Goal: Task Accomplishment & Management: Complete application form

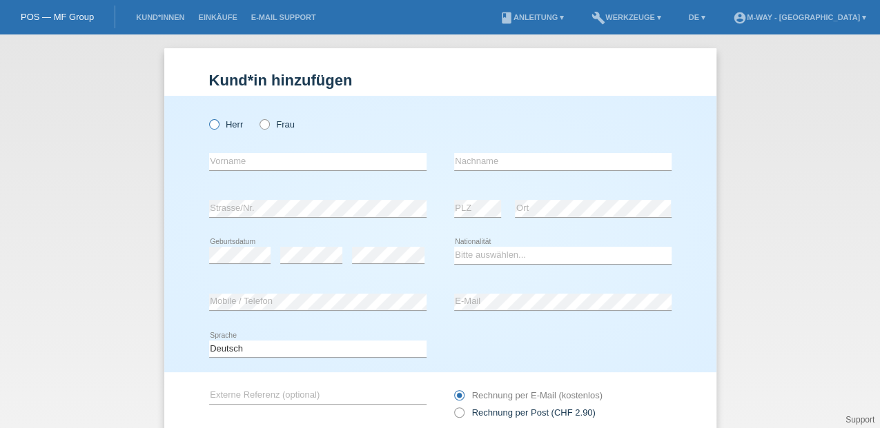
click at [217, 121] on label "Herr" at bounding box center [226, 124] width 34 height 10
click at [217, 121] on input "Herr" at bounding box center [213, 123] width 9 height 9
radio input "true"
drag, startPoint x: 232, startPoint y: 166, endPoint x: 258, endPoint y: 155, distance: 28.7
click at [232, 166] on input "text" at bounding box center [317, 161] width 217 height 17
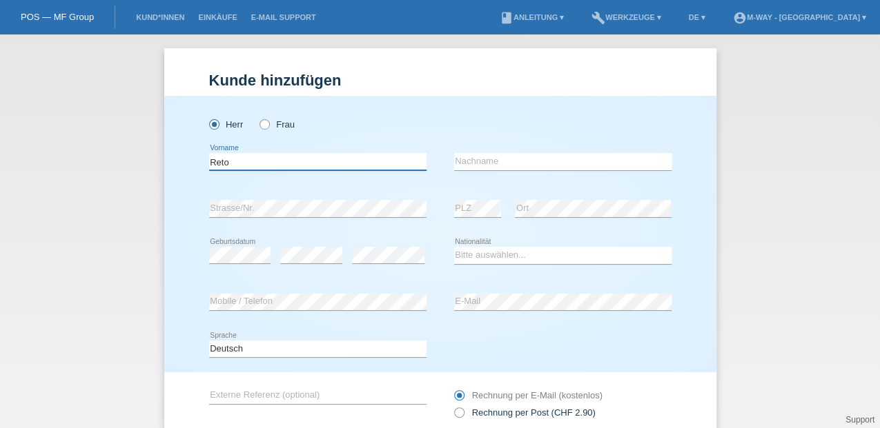
type input "Reto"
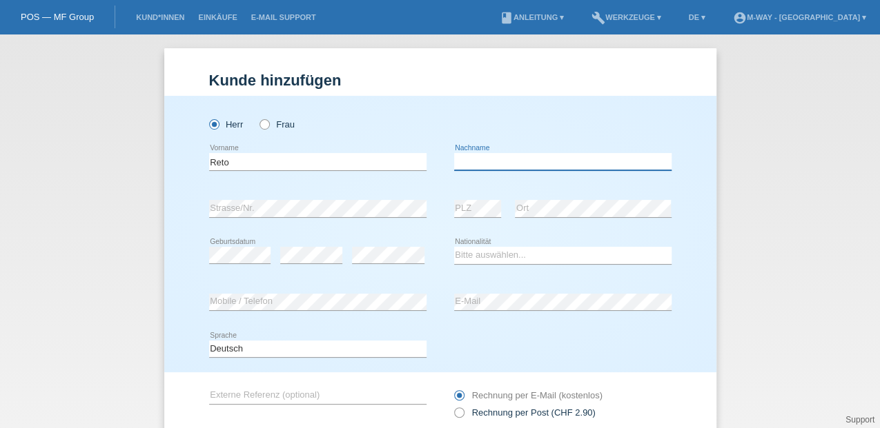
click at [480, 160] on input "text" at bounding box center [562, 161] width 217 height 17
type input "[PERSON_NAME]"
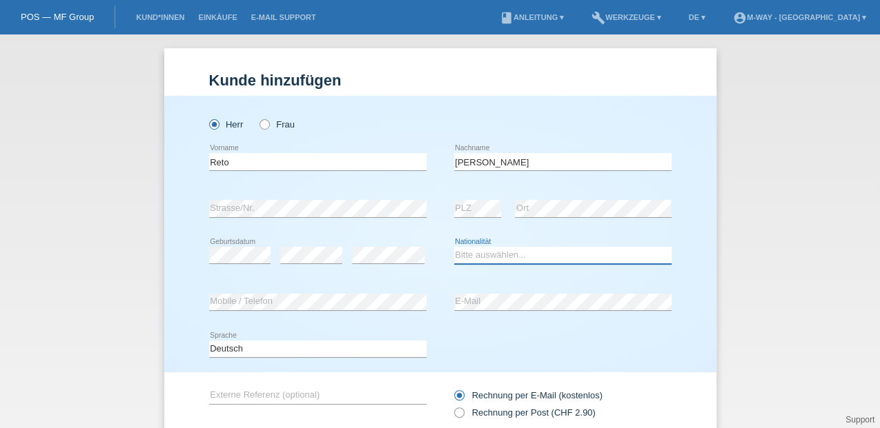
click at [495, 257] on select "Bitte auswählen... Schweiz Deutschland Liechtenstein Österreich ------------ Af…" at bounding box center [562, 255] width 217 height 17
select select "CH"
click at [454, 247] on select "Bitte auswählen... Schweiz Deutschland Liechtenstein Österreich ------------ Af…" at bounding box center [562, 255] width 217 height 17
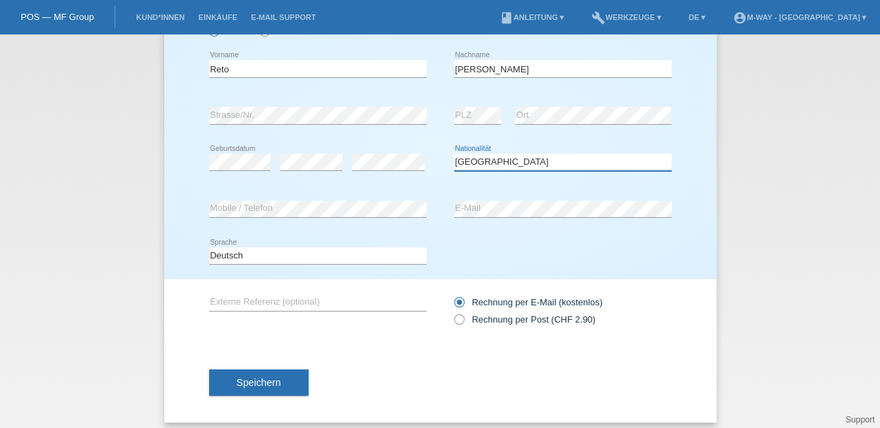
scroll to position [101, 0]
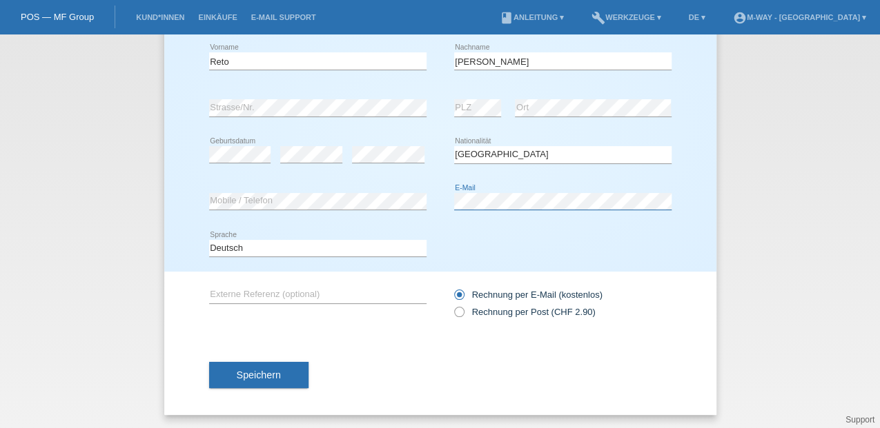
click at [355, 196] on div "error Mobile / Telefon error E-Mail" at bounding box center [440, 202] width 462 height 47
click at [251, 370] on span "Speichern" at bounding box center [259, 375] width 44 height 11
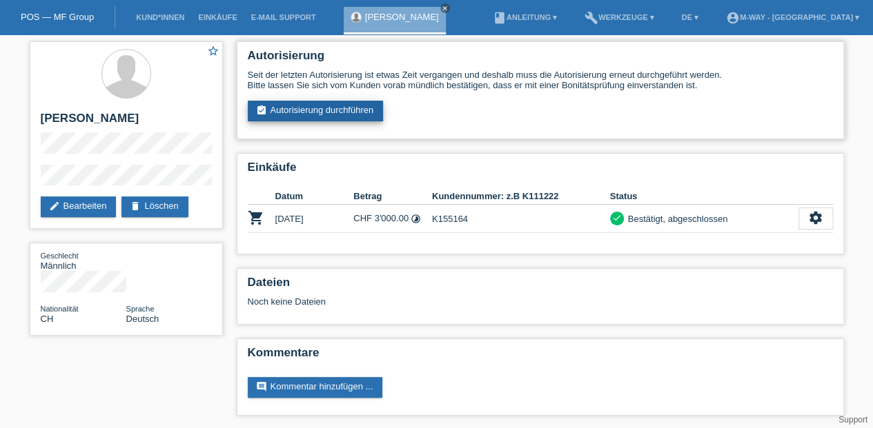
click at [306, 113] on link "assignment_turned_in Autorisierung durchführen" at bounding box center [316, 111] width 136 height 21
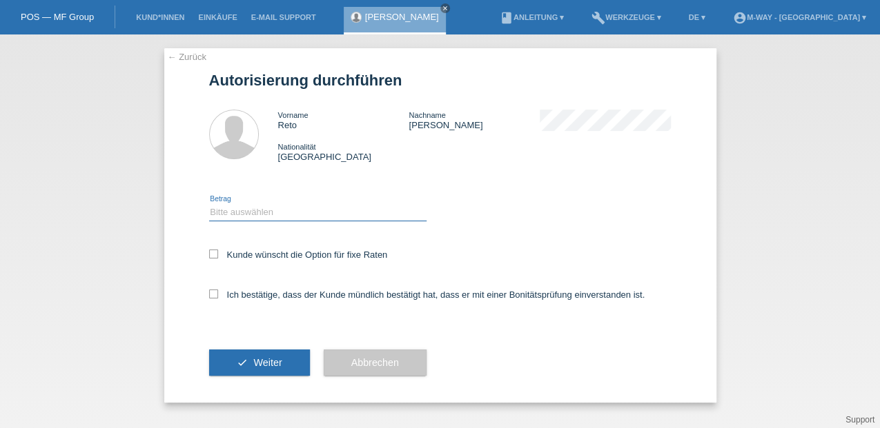
click at [239, 209] on select "Bitte auswählen CHF 1.00 - CHF 499.00 CHF 500.00 - CHF 1'999.00 CHF 2'000.00 - …" at bounding box center [317, 212] width 217 height 17
select select "3"
click at [209, 204] on select "Bitte auswählen CHF 1.00 - CHF 499.00 CHF 500.00 - CHF 1'999.00 CHF 2'000.00 - …" at bounding box center [317, 212] width 217 height 17
click at [210, 257] on icon at bounding box center [213, 254] width 9 height 9
click at [210, 257] on input "Kunde wünscht die Option für fixe Raten" at bounding box center [213, 254] width 9 height 9
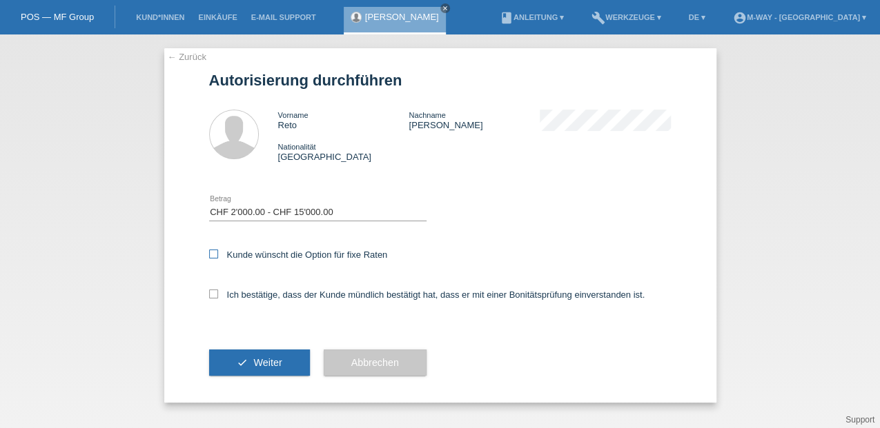
checkbox input "true"
click at [212, 296] on icon at bounding box center [213, 294] width 9 height 9
click at [212, 296] on input "Ich bestätige, dass der Kunde mündlich bestätigt hat, dass er mit einer Bonität…" at bounding box center [213, 294] width 9 height 9
checkbox input "true"
click at [262, 363] on span "Weiter" at bounding box center [267, 362] width 28 height 11
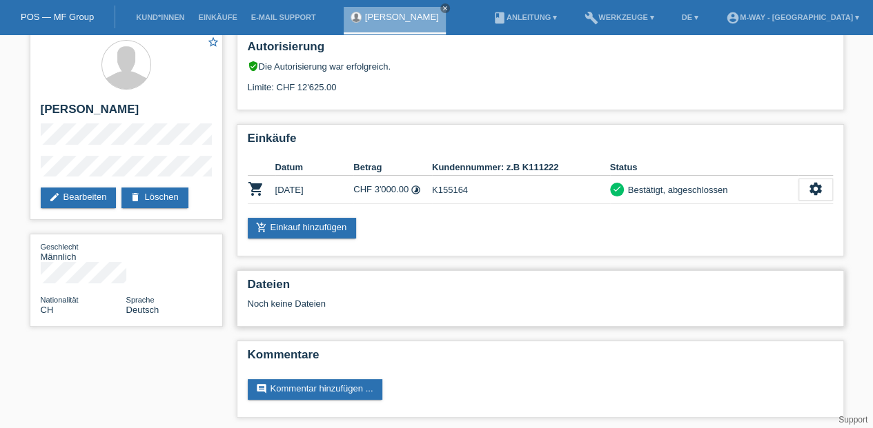
scroll to position [12, 0]
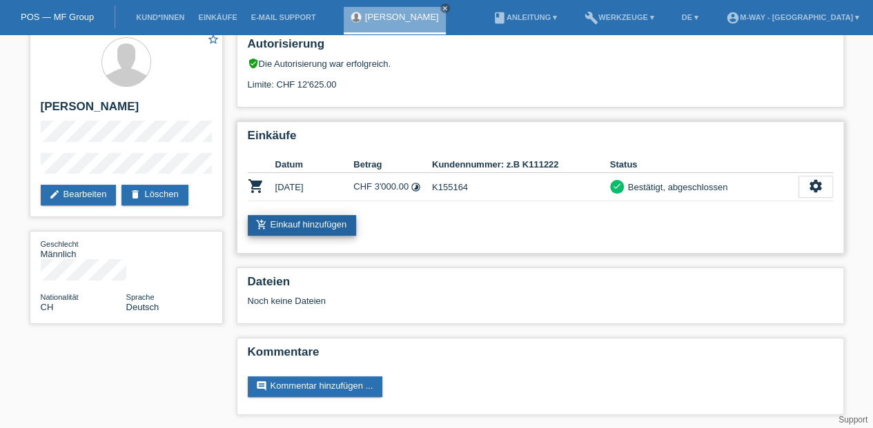
click at [316, 221] on link "add_shopping_cart Einkauf hinzufügen" at bounding box center [302, 225] width 109 height 21
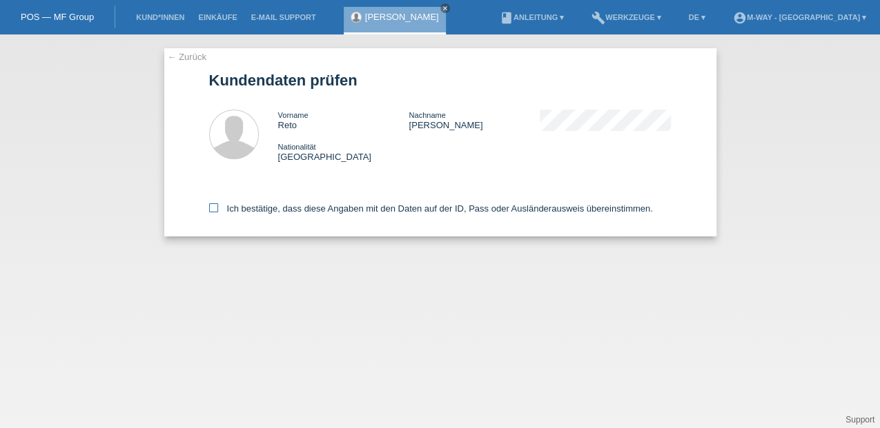
click at [212, 208] on icon at bounding box center [213, 208] width 9 height 9
click at [212, 208] on input "Ich bestätige, dass diese Angaben mit den Daten auf der ID, Pass oder Ausländer…" at bounding box center [213, 208] width 9 height 9
checkbox input "true"
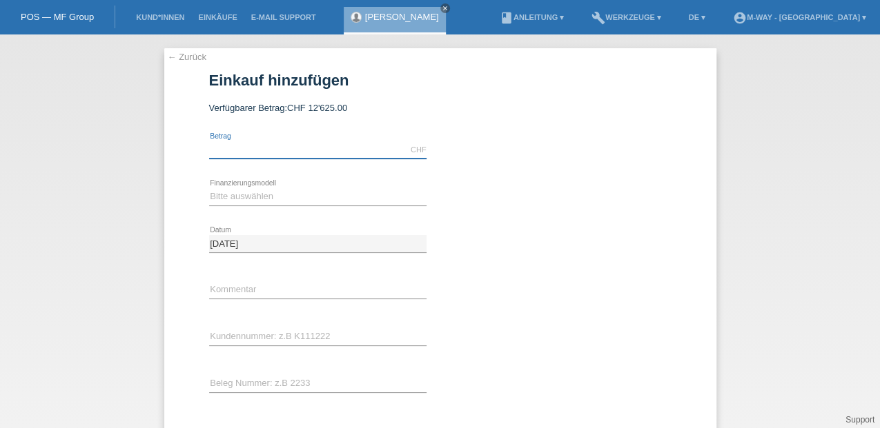
click at [274, 148] on input "text" at bounding box center [317, 149] width 217 height 17
type input "3599.00"
click at [219, 190] on select "Bitte auswählen Fixe Raten Kauf auf Rechnung mit Teilzahlungsoption" at bounding box center [317, 196] width 217 height 17
select select "77"
click at [209, 188] on select "Bitte auswählen Fixe Raten Kauf auf Rechnung mit Teilzahlungsoption" at bounding box center [317, 196] width 217 height 17
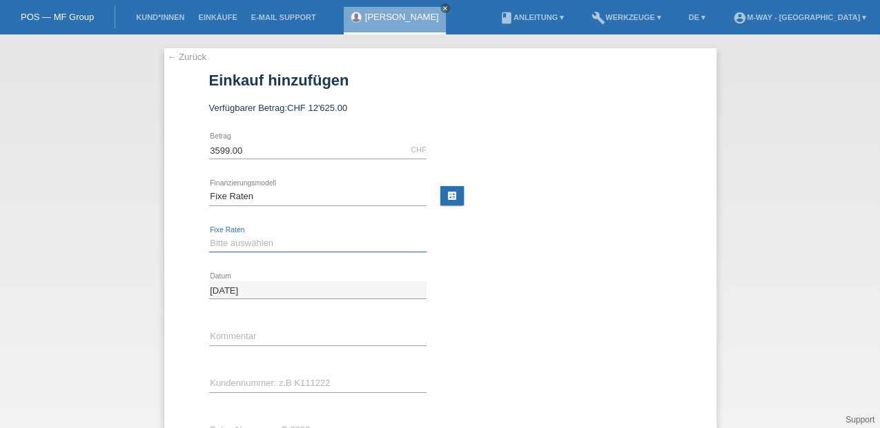
click at [230, 241] on select "Bitte auswählen 4 Raten 5 Raten 6 Raten 7 Raten 8 Raten 9 Raten 10 Raten 11 Rat…" at bounding box center [317, 243] width 217 height 17
select select "202"
click at [209, 235] on select "Bitte auswählen 4 Raten 5 Raten 6 Raten 7 Raten 8 Raten 9 Raten 10 Raten 11 Rat…" at bounding box center [317, 243] width 217 height 17
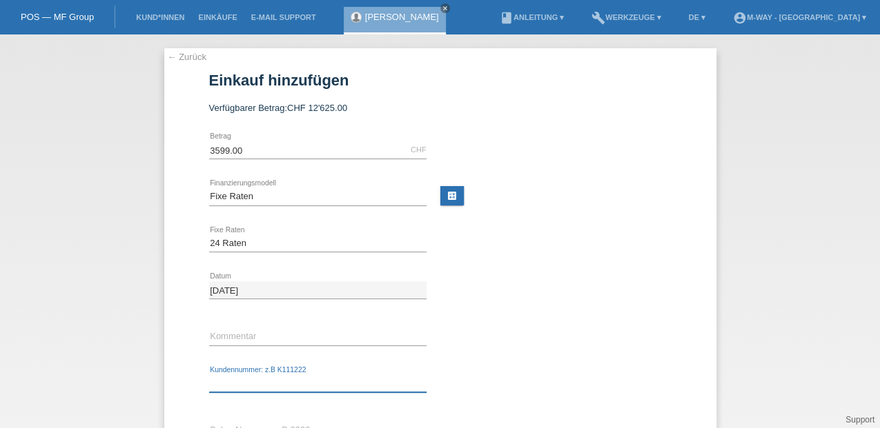
click at [228, 375] on input "text" at bounding box center [317, 383] width 217 height 17
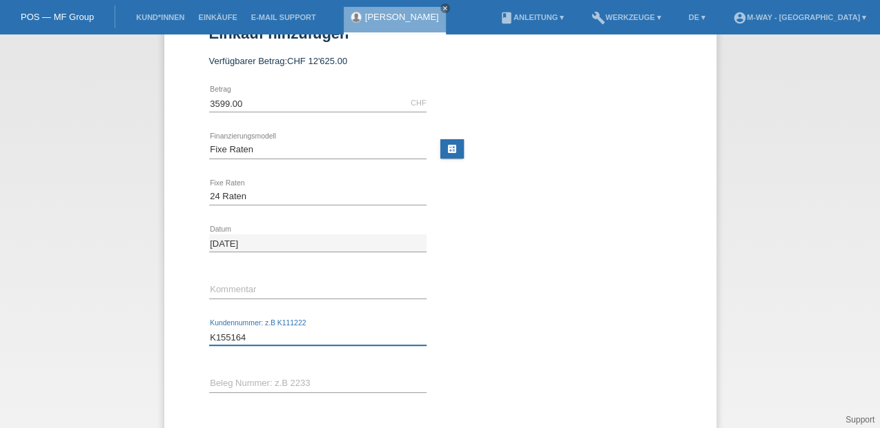
scroll to position [118, 0]
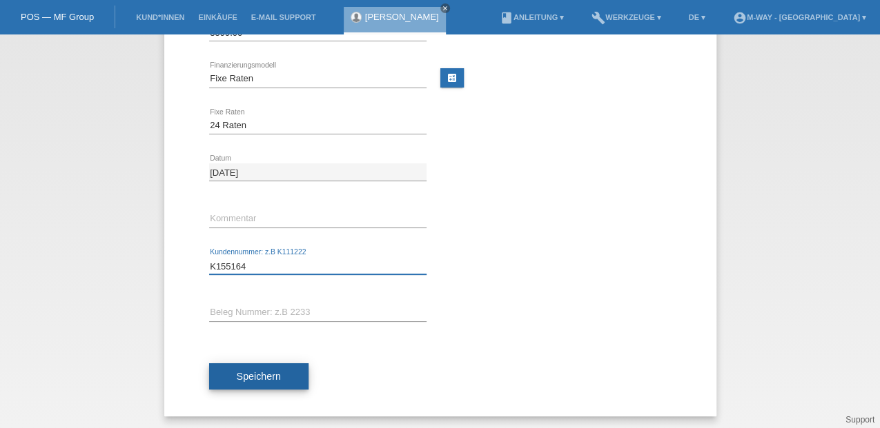
type input "K155164"
click at [241, 373] on span "Speichern" at bounding box center [259, 376] width 44 height 11
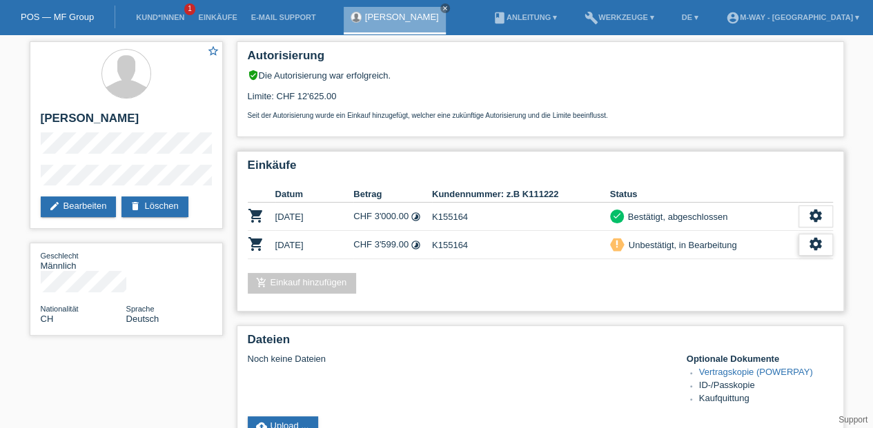
click at [812, 241] on icon "settings" at bounding box center [815, 244] width 15 height 15
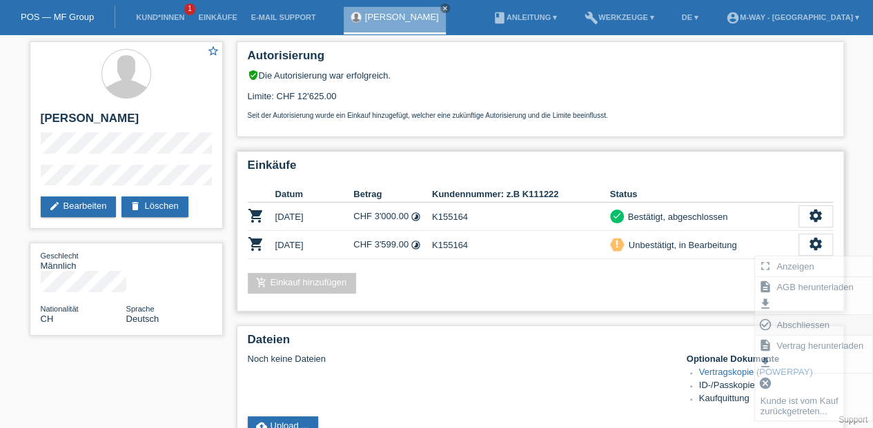
click at [785, 321] on span "Abschliessen" at bounding box center [802, 325] width 57 height 17
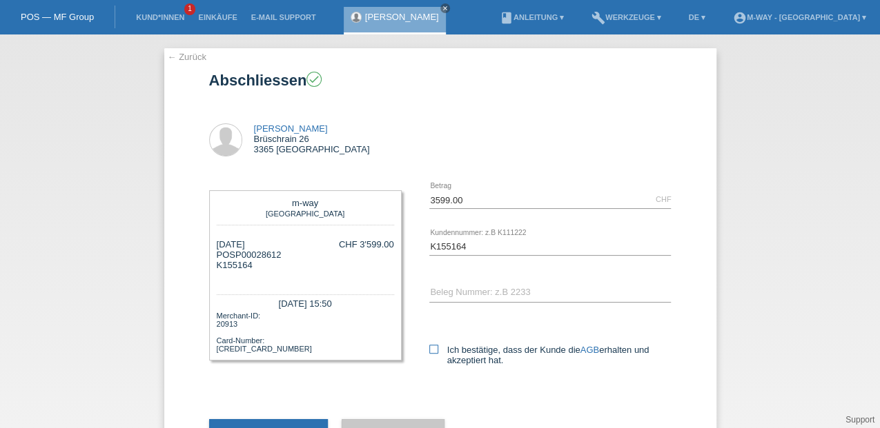
click at [430, 348] on icon at bounding box center [433, 349] width 9 height 9
click at [430, 348] on input "Ich bestätige, dass der Kunde die AGB erhalten und akzeptiert hat." at bounding box center [433, 349] width 9 height 9
checkbox input "true"
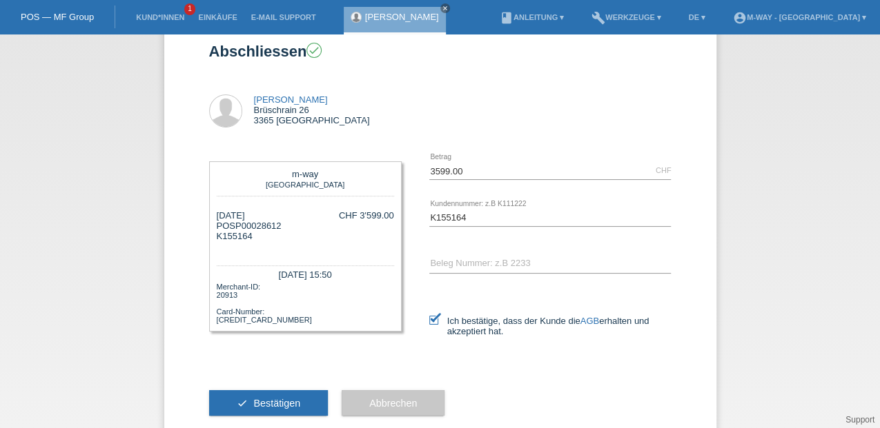
scroll to position [57, 0]
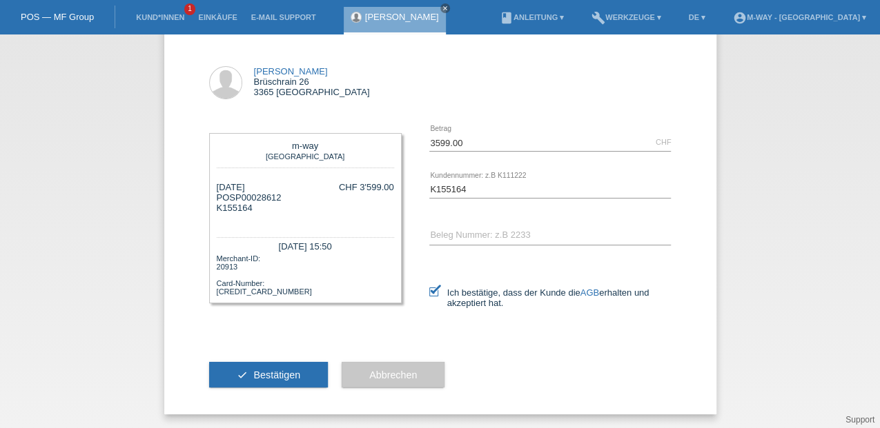
click at [276, 373] on span "Bestätigen" at bounding box center [276, 375] width 47 height 11
